Goal: Transaction & Acquisition: Purchase product/service

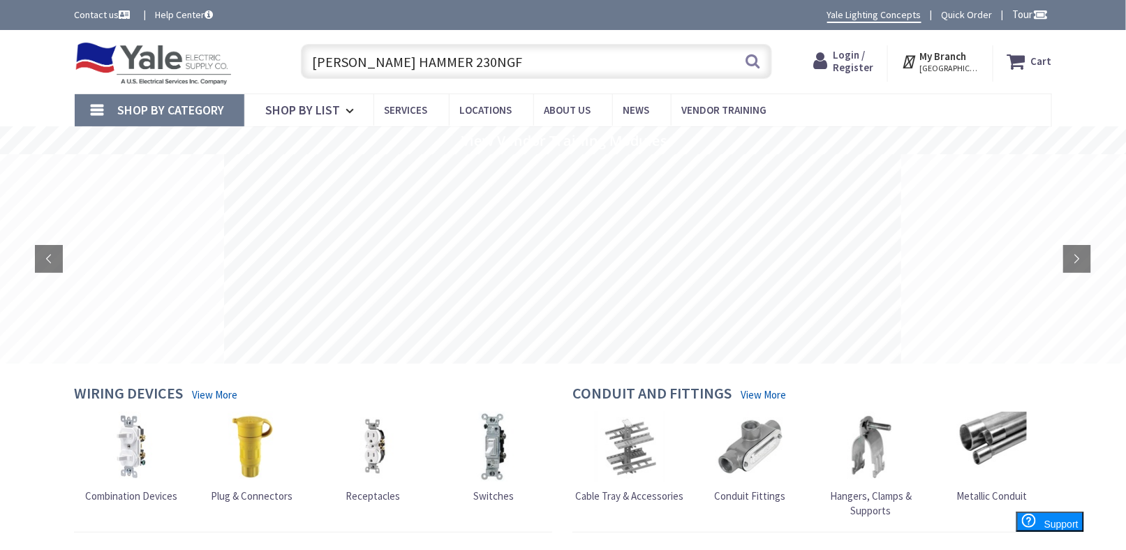
type input "CUTLER HAMMER 230NGF"
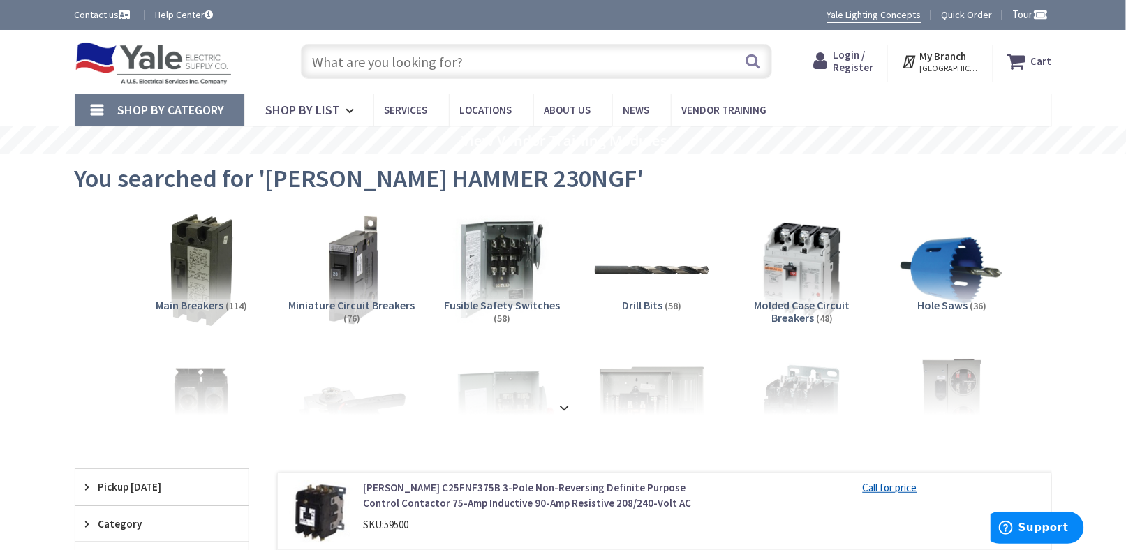
click at [346, 64] on input "text" at bounding box center [536, 61] width 471 height 35
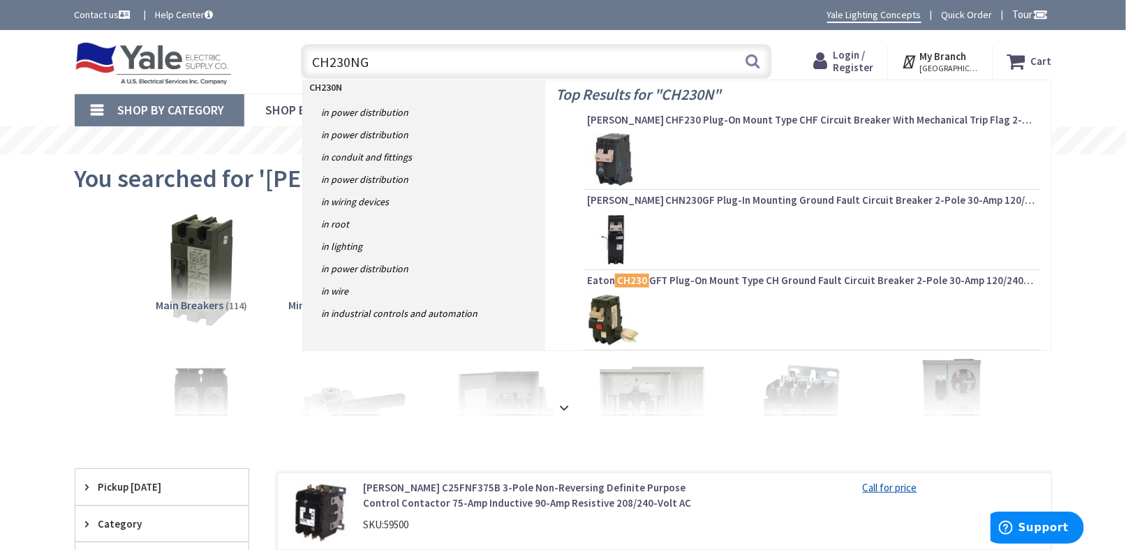
type input "CH230NGF"
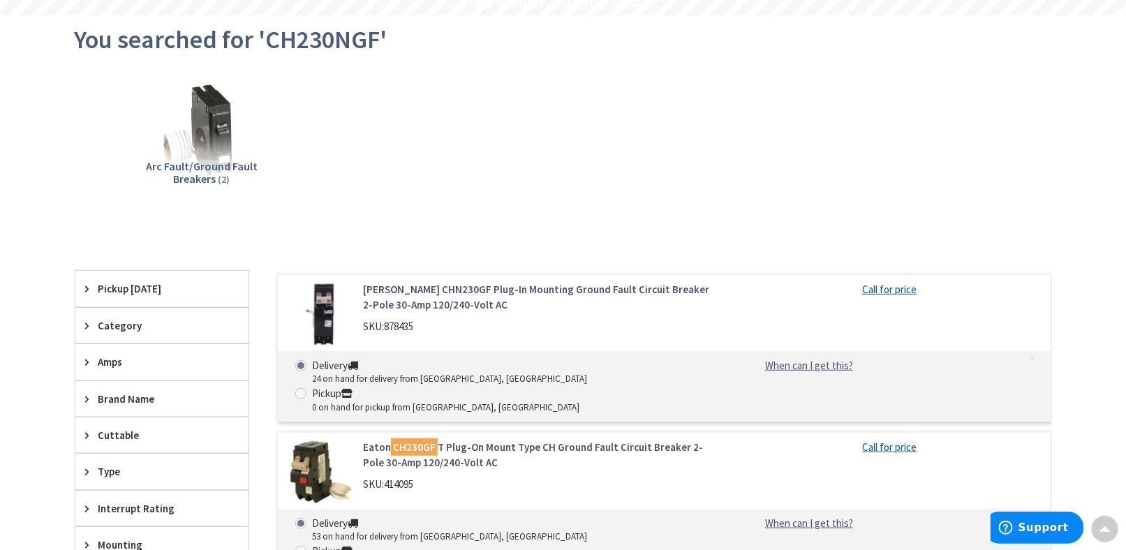
scroll to position [140, 0]
click at [331, 321] on img at bounding box center [320, 313] width 65 height 65
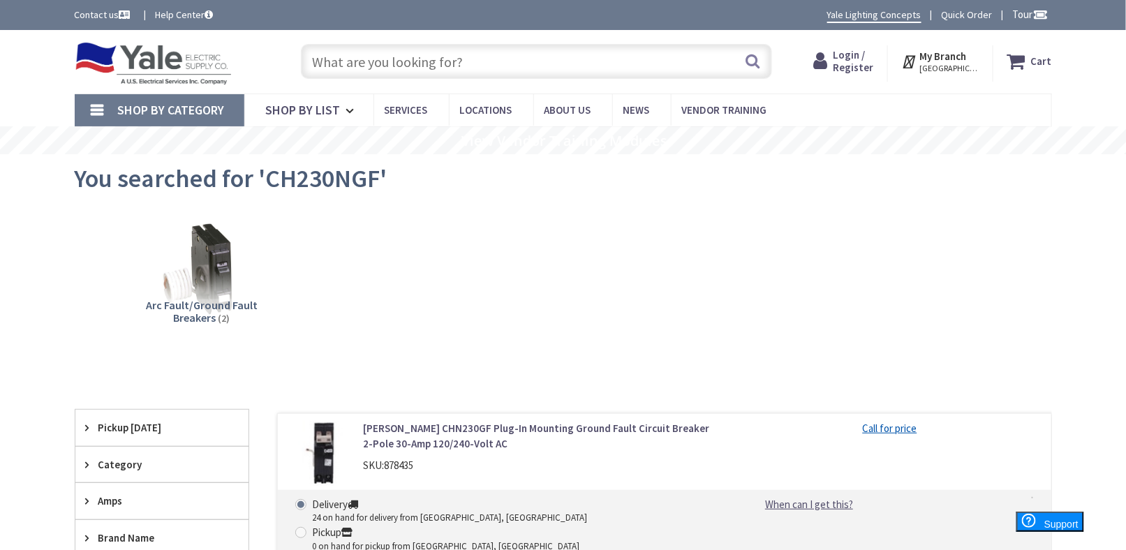
click at [151, 60] on img at bounding box center [154, 63] width 158 height 43
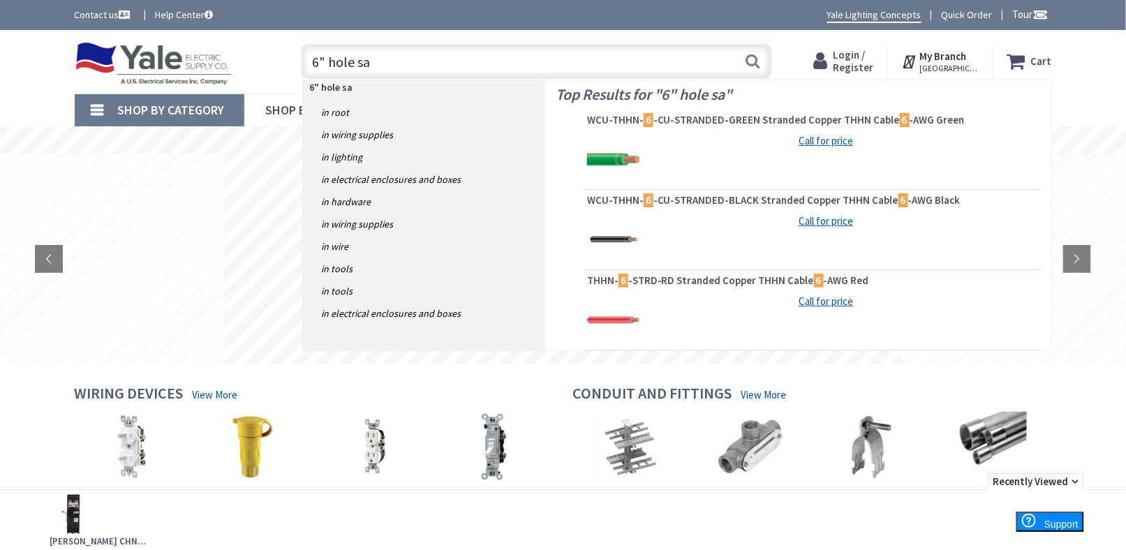
type input "6" hole saw"
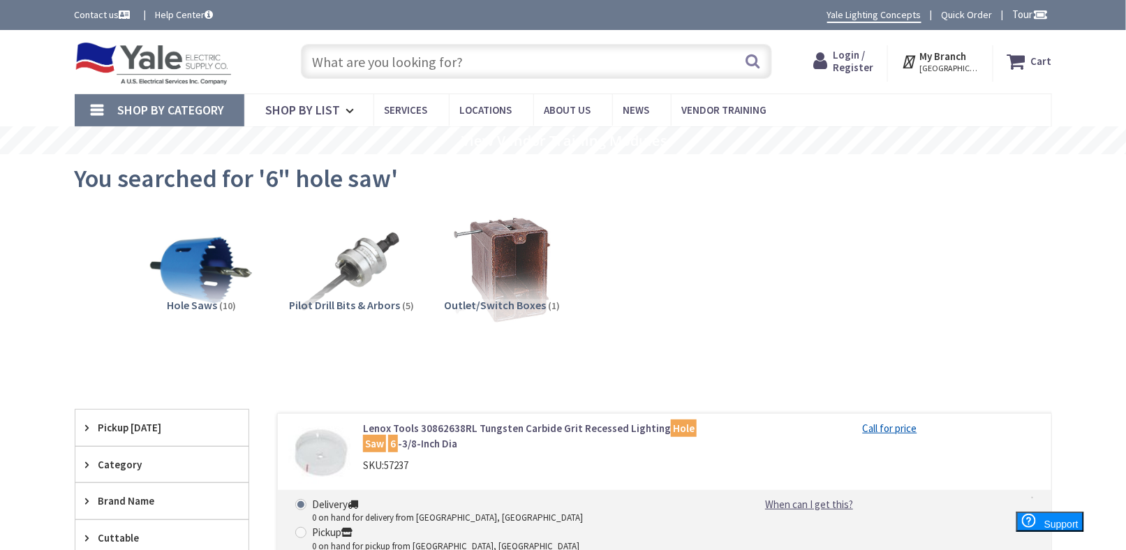
click at [177, 75] on img at bounding box center [154, 63] width 158 height 43
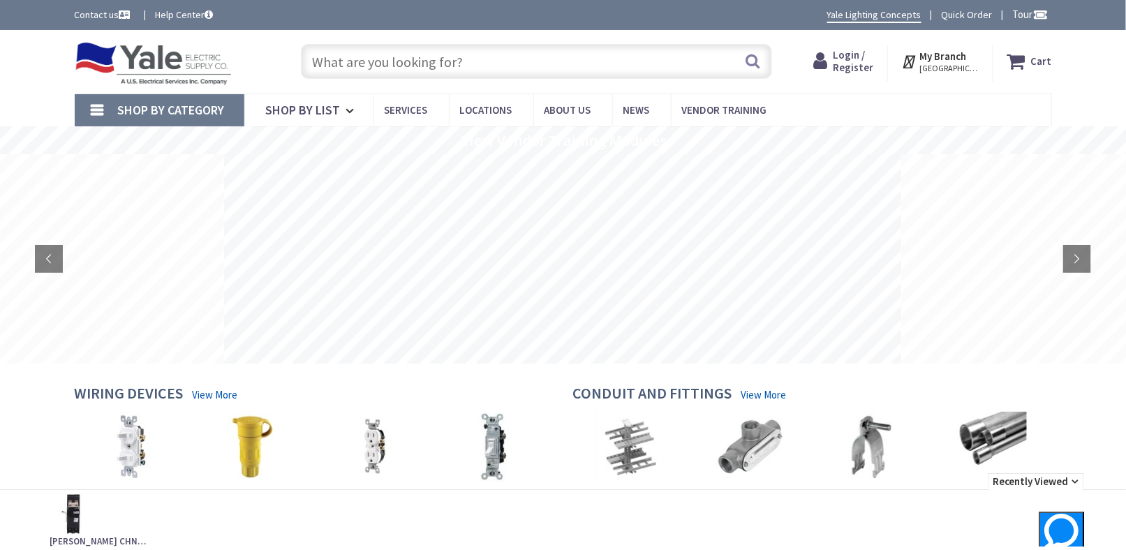
drag, startPoint x: 35, startPoint y: 112, endPoint x: 80, endPoint y: 6, distance: 115.2
click at [35, 111] on div "Shop By Category Conduit and Fittings Cable Tray & Accessories Cable Trays Cabl…" at bounding box center [563, 110] width 1126 height 33
click at [547, 53] on input "text" at bounding box center [536, 61] width 471 height 35
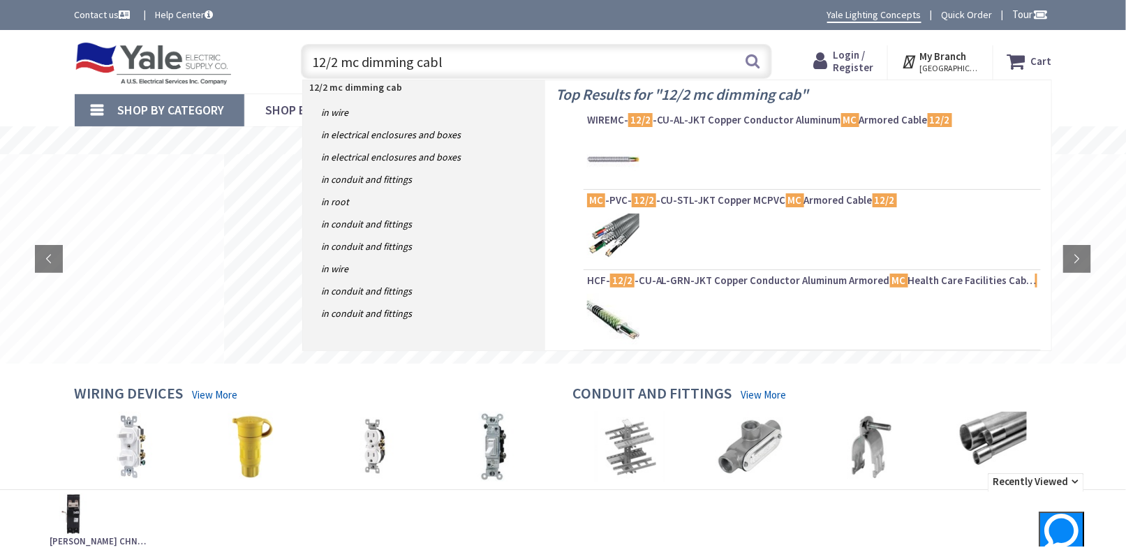
type input "12/2 mc dimming cable"
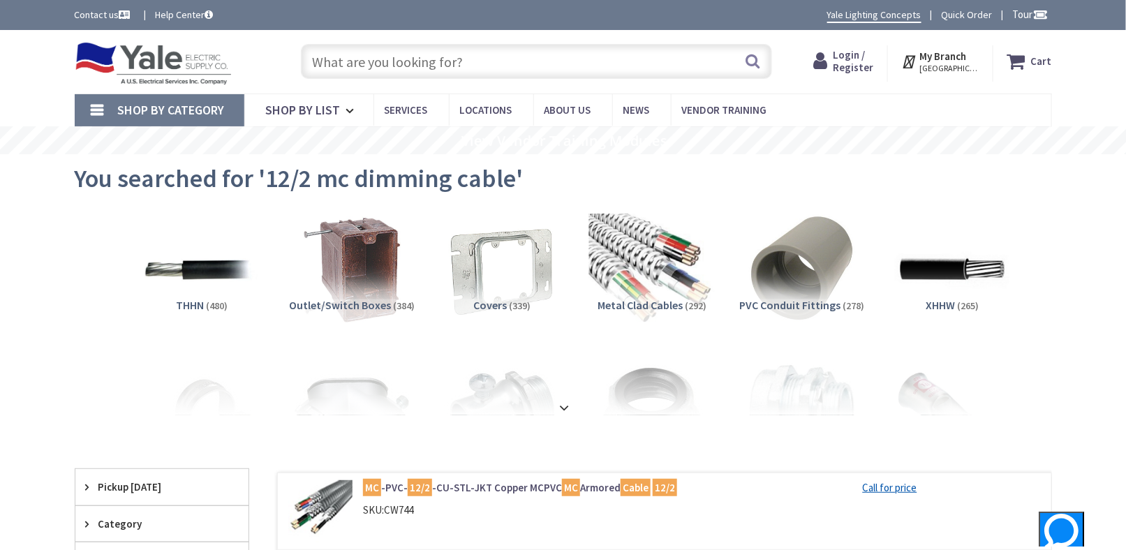
click at [640, 255] on img at bounding box center [652, 270] width 126 height 126
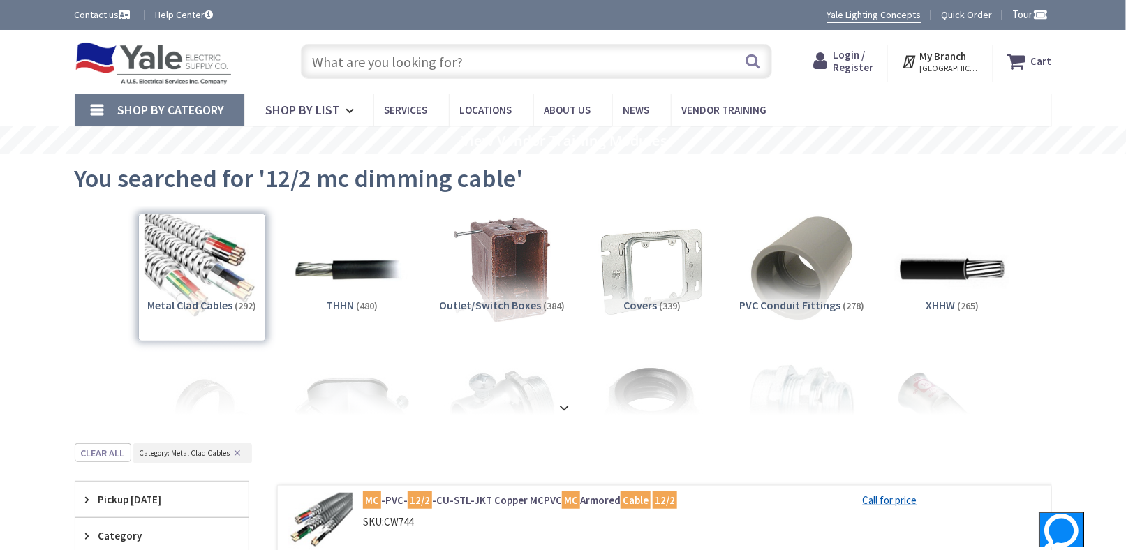
click at [116, 60] on img at bounding box center [154, 63] width 158 height 43
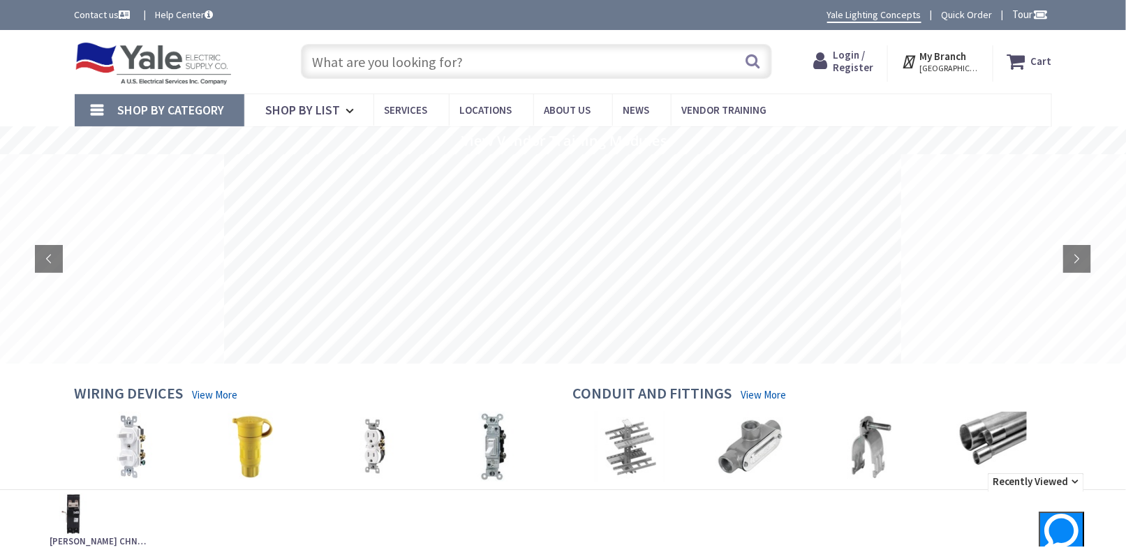
click at [379, 57] on input "text" at bounding box center [536, 61] width 471 height 35
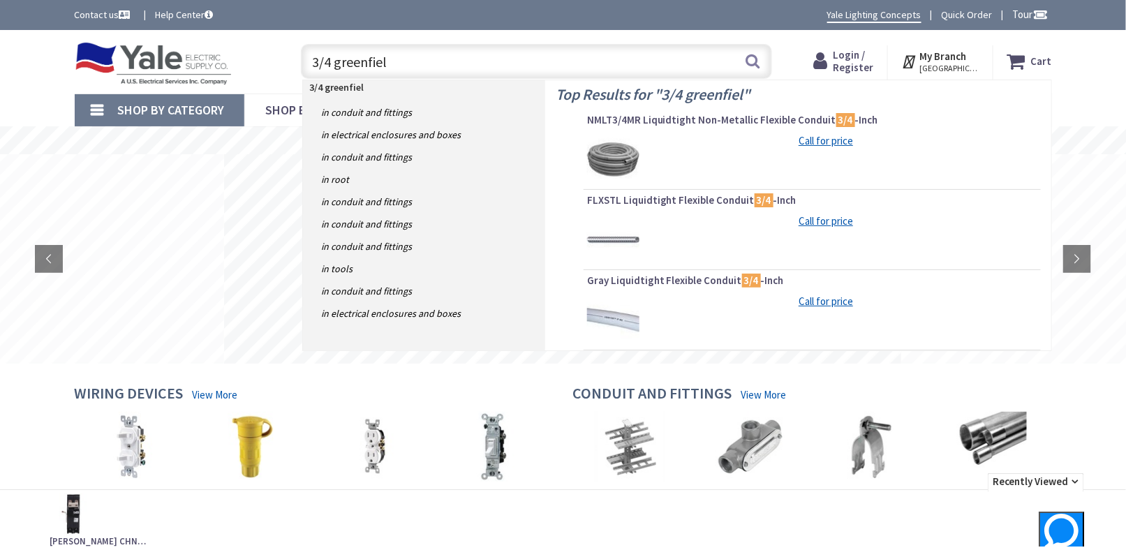
type input "3/4 greenfield"
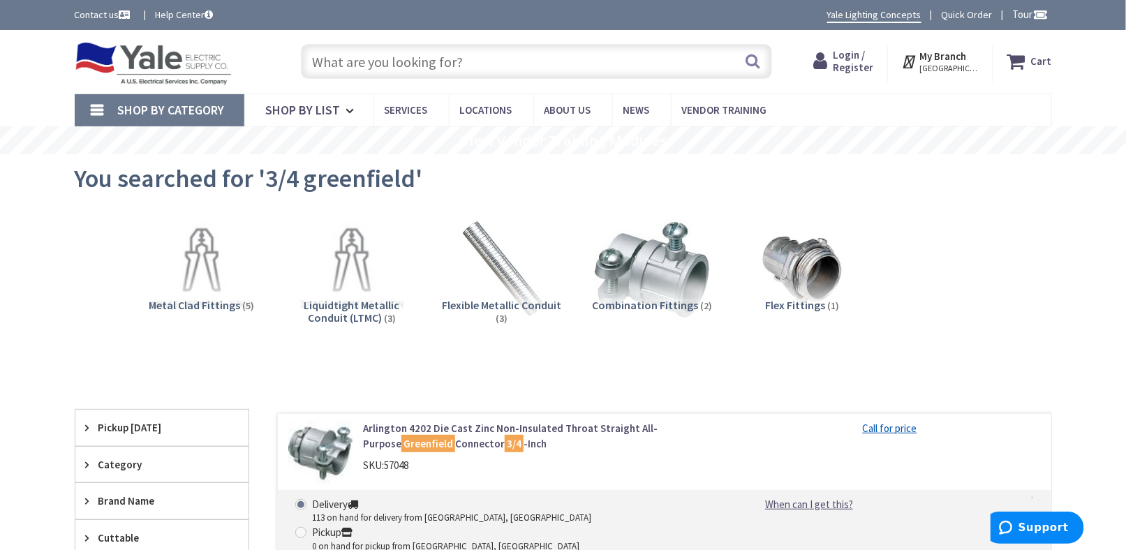
click at [501, 304] on span "Flexible Metallic Conduit" at bounding box center [502, 305] width 119 height 14
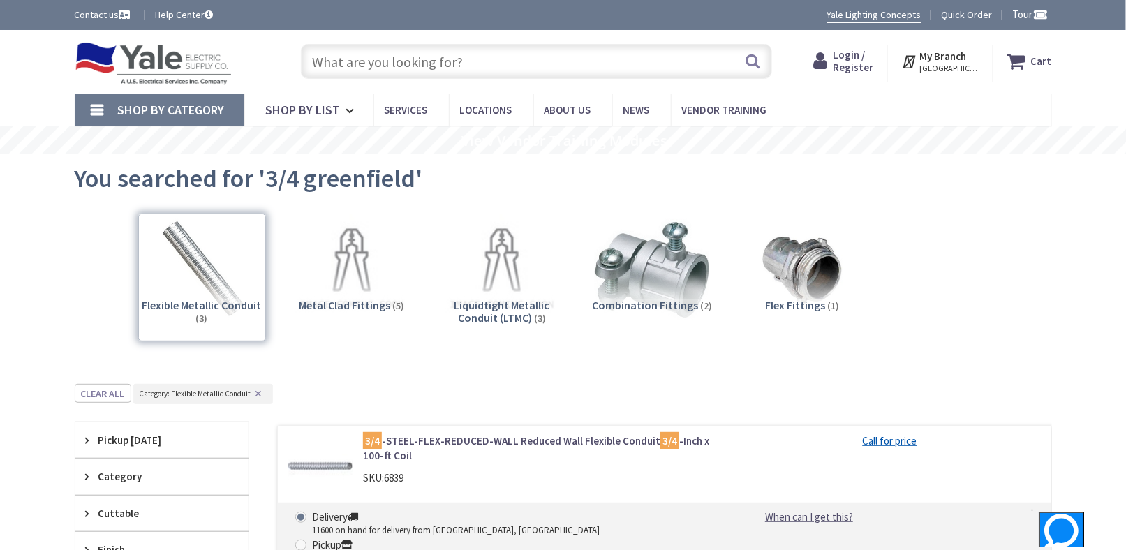
click at [182, 40] on div "Toggle Nav" at bounding box center [174, 61] width 220 height 47
click at [177, 63] on img at bounding box center [154, 63] width 158 height 43
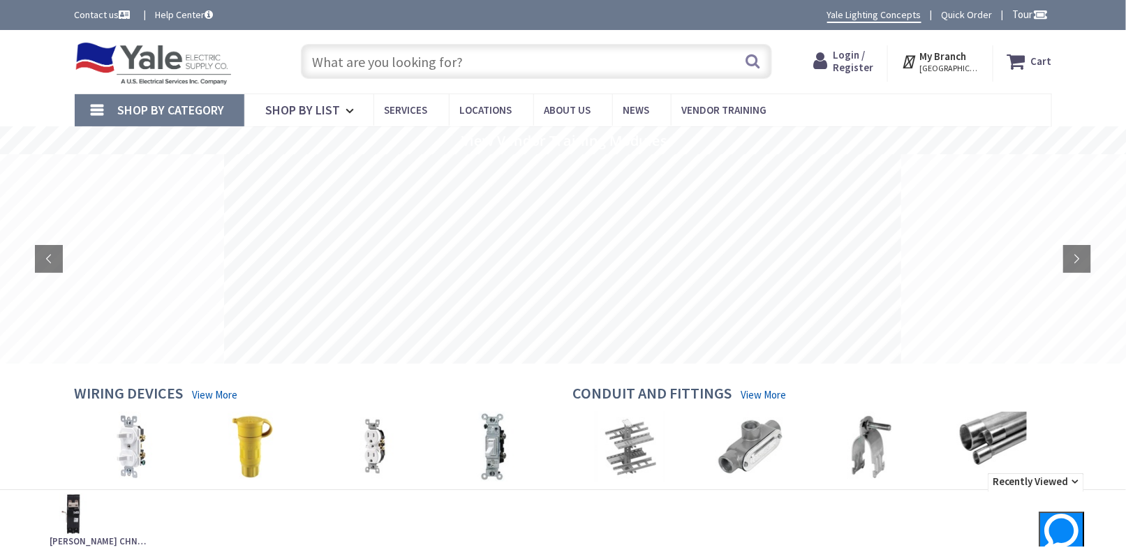
click at [412, 64] on input "text" at bounding box center [536, 61] width 471 height 35
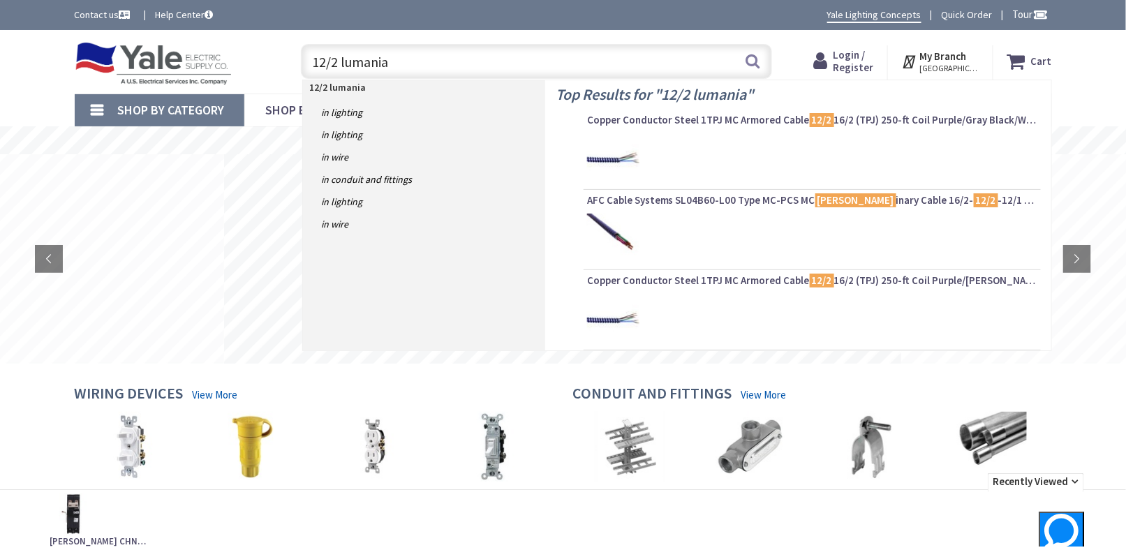
type input "12/2 lumaniar"
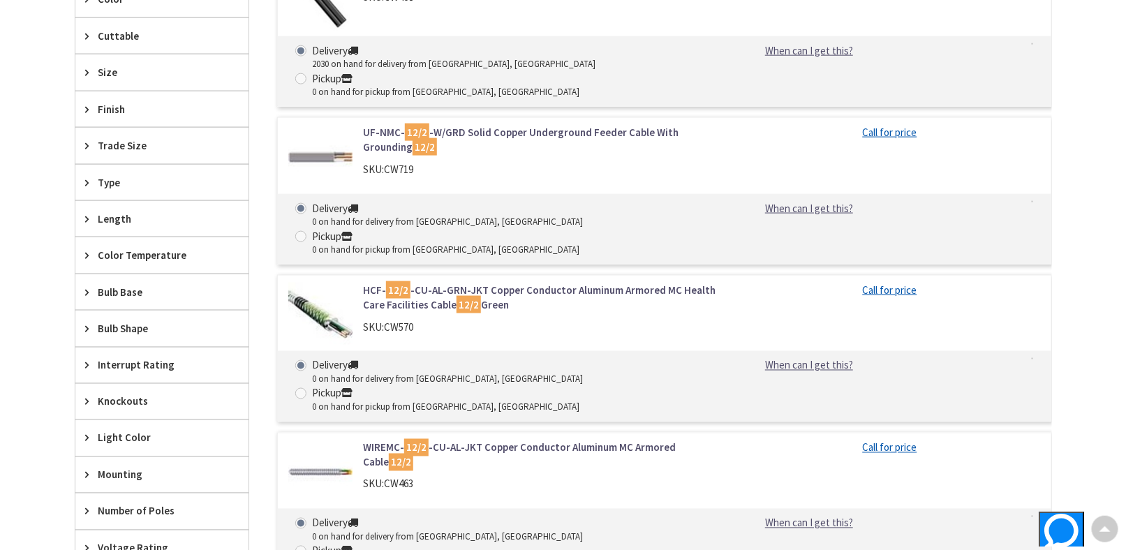
scroll to position [698, 0]
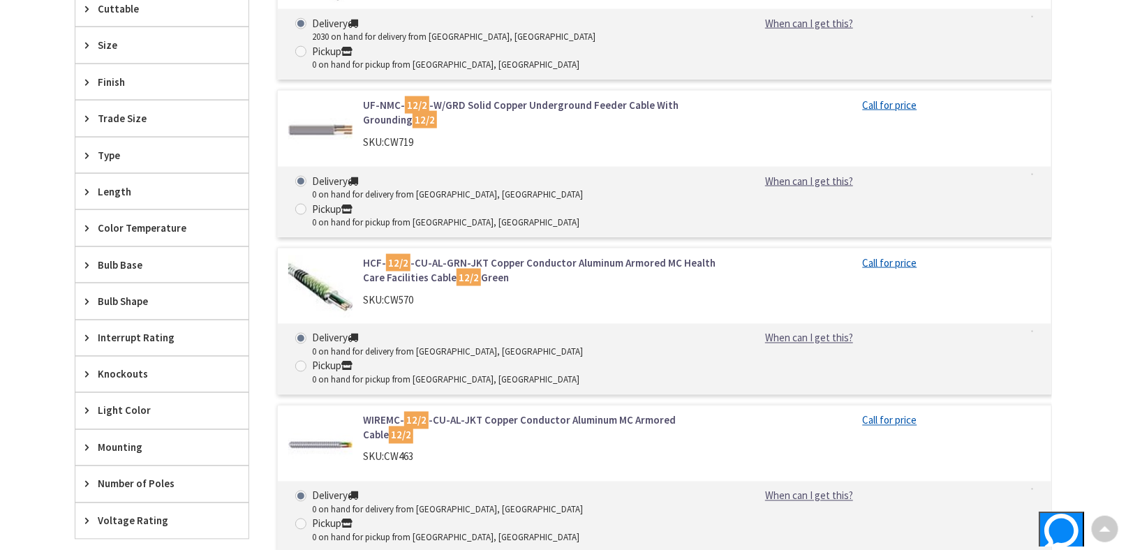
click at [51, 247] on main "You searched for '12/2 lumaniar' View Subcategories PVC Conduit Fittings (682) …" at bounding box center [563, 23] width 1047 height 1135
click at [628, 413] on link "WIREMC- 12/2 -CU-AL-JKT Copper Conductor Aluminum MC Armored Cable 12/2" at bounding box center [540, 428] width 355 height 30
click at [0, 282] on div "Skip to Content Toggle Nav Search Cart My Cart Close" at bounding box center [563, 122] width 1126 height 1581
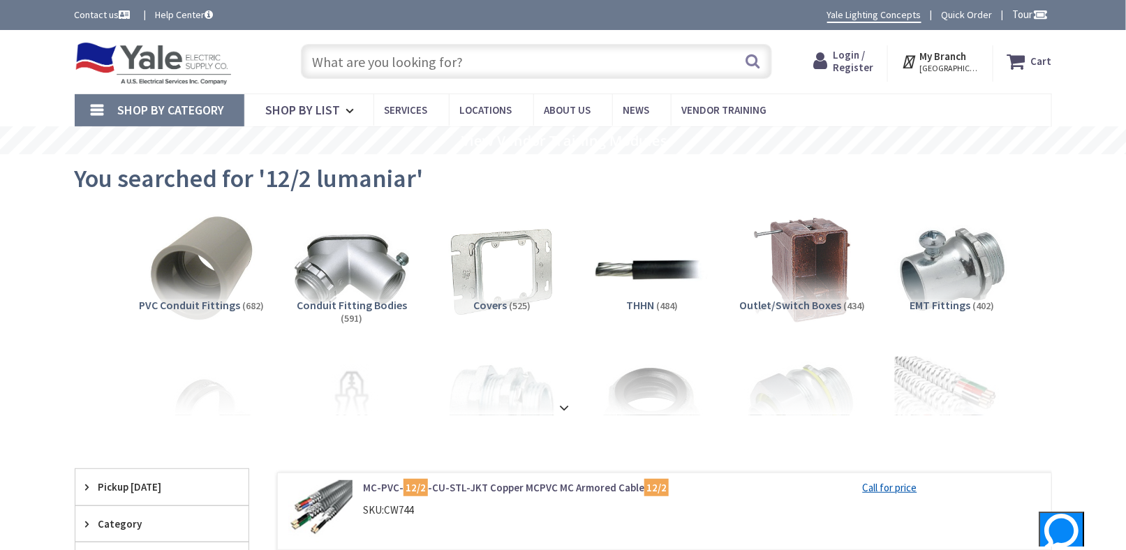
click at [361, 69] on input "text" at bounding box center [536, 61] width 471 height 35
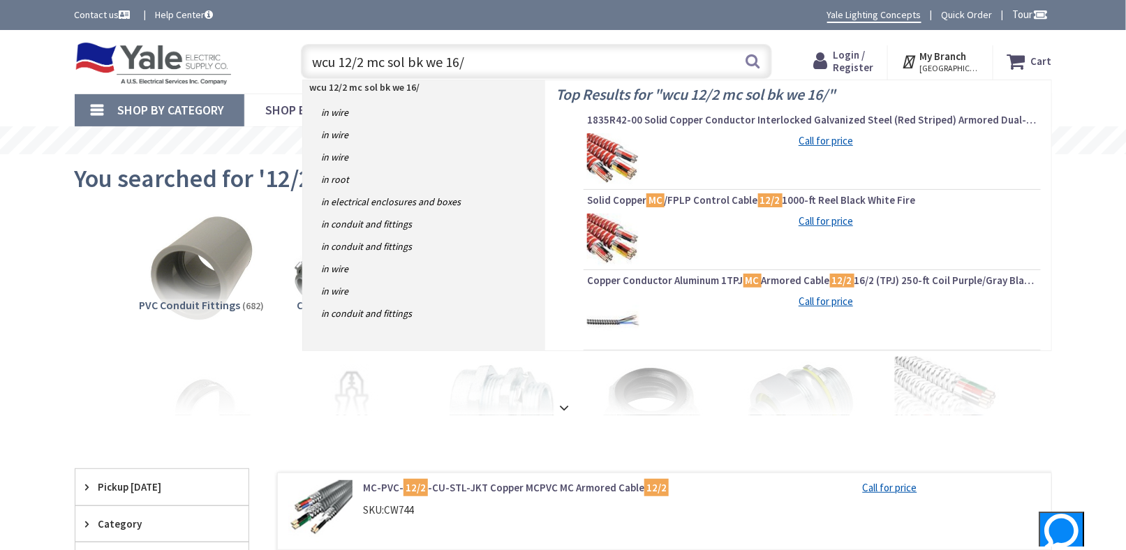
type input "wcu 12/2 mc sol bk we 16/2"
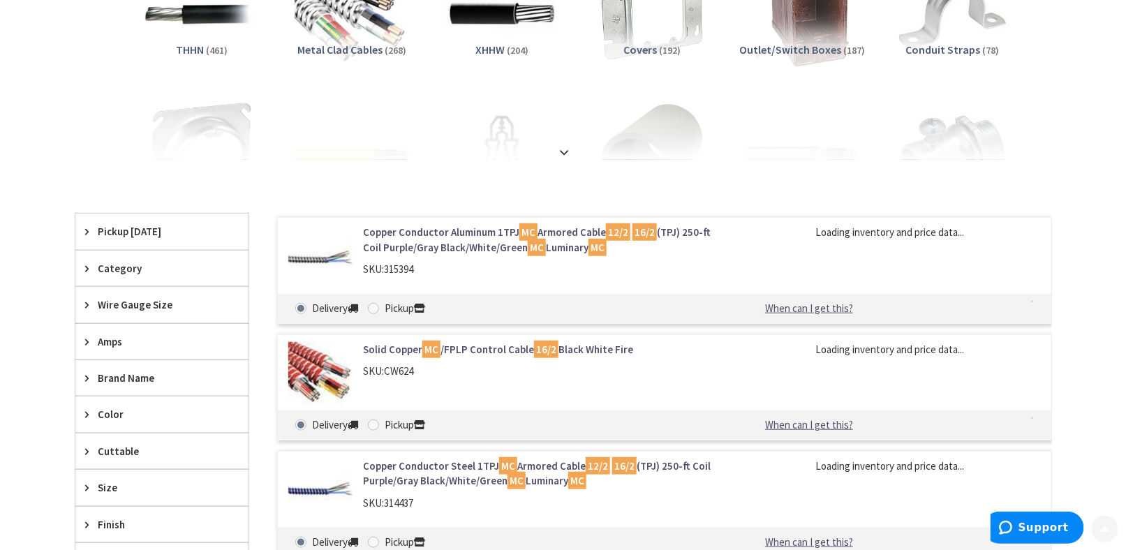
scroll to position [279, 0]
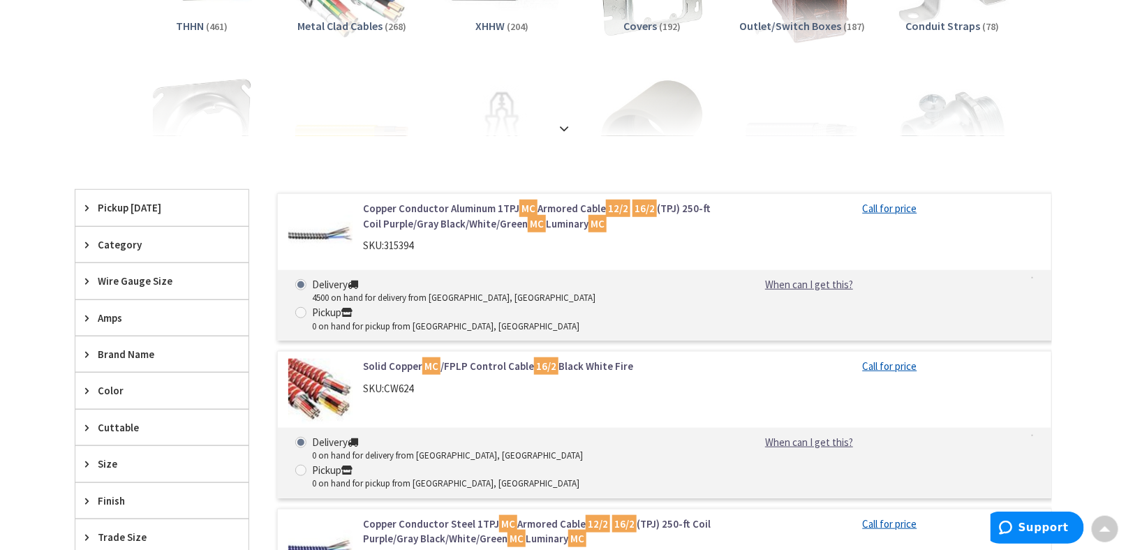
click at [456, 212] on link "Copper Conductor Aluminum 1TPJ MC Armored Cable 12/2 16/2 (TPJ) 250-ft Coil Pur…" at bounding box center [540, 216] width 355 height 30
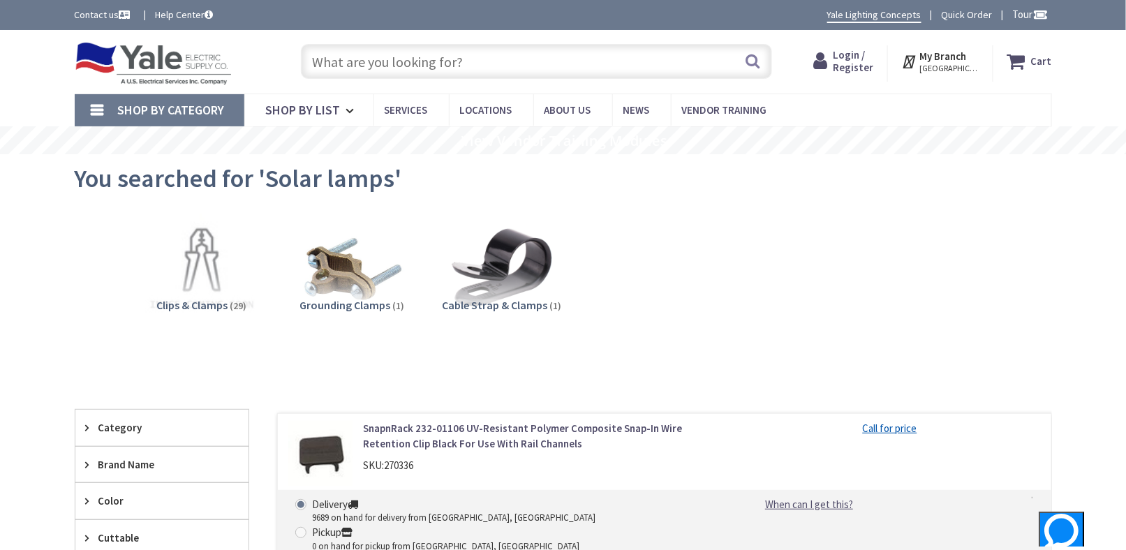
click at [138, 59] on img at bounding box center [154, 63] width 158 height 43
